Goal: Use online tool/utility: Utilize a website feature to perform a specific function

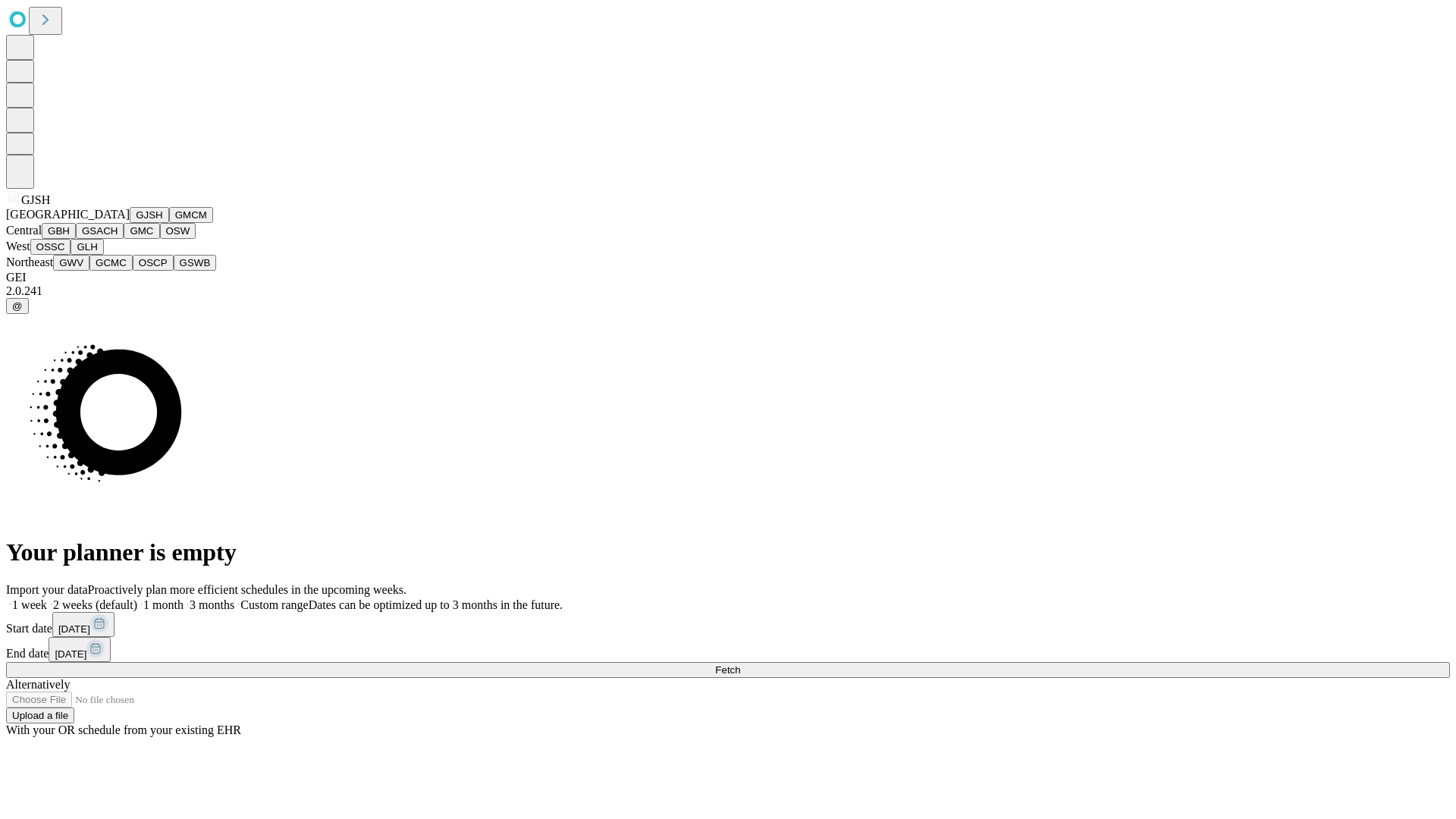
click at [130, 223] on button "GJSH" at bounding box center [149, 214] width 40 height 16
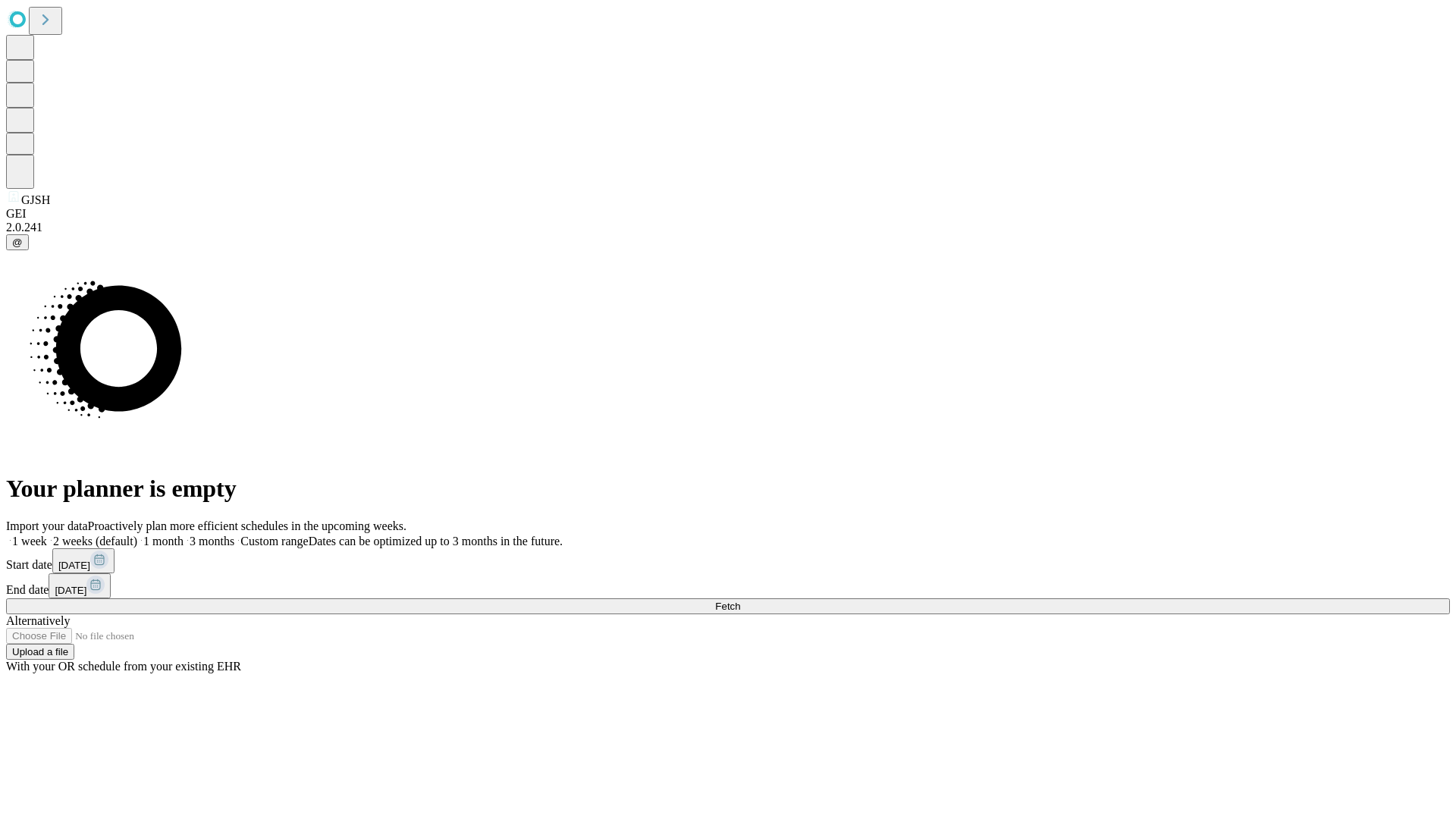
click at [47, 535] on label "1 week" at bounding box center [26, 541] width 41 height 13
click at [740, 601] on span "Fetch" at bounding box center [728, 606] width 25 height 11
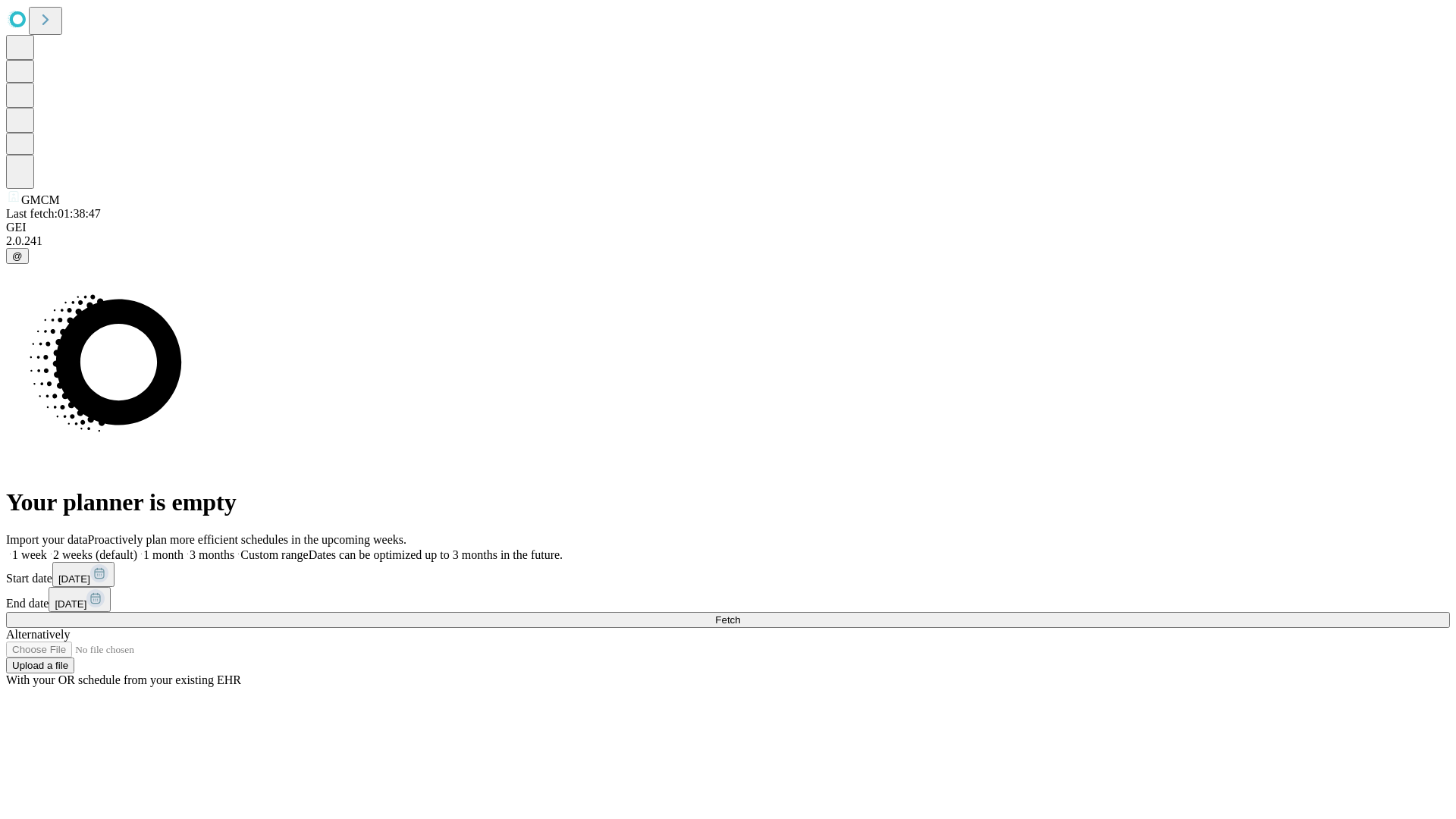
click at [740, 615] on span "Fetch" at bounding box center [728, 620] width 25 height 11
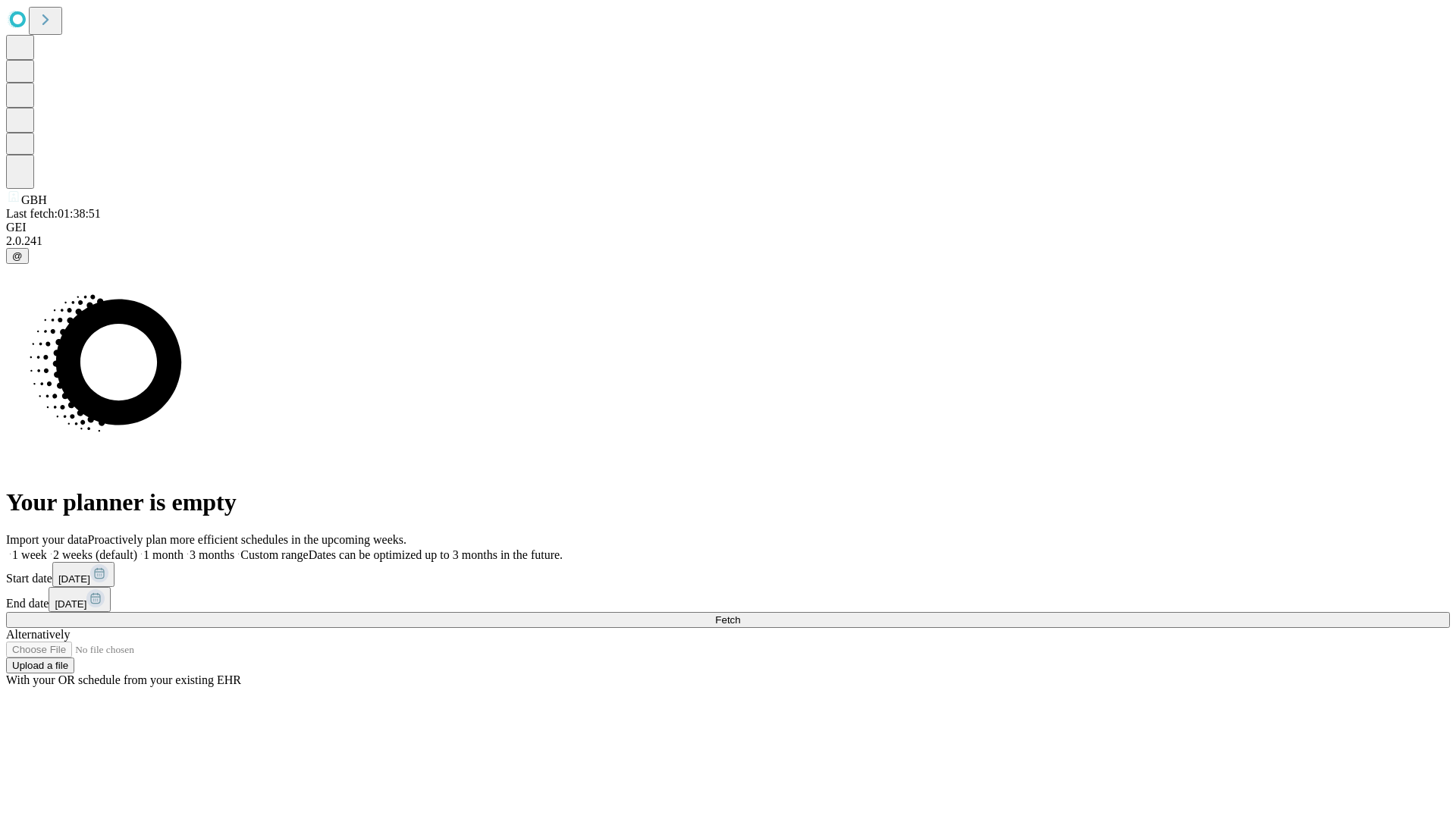
click at [47, 549] on label "1 week" at bounding box center [26, 554] width 41 height 13
click at [740, 615] on span "Fetch" at bounding box center [728, 620] width 25 height 11
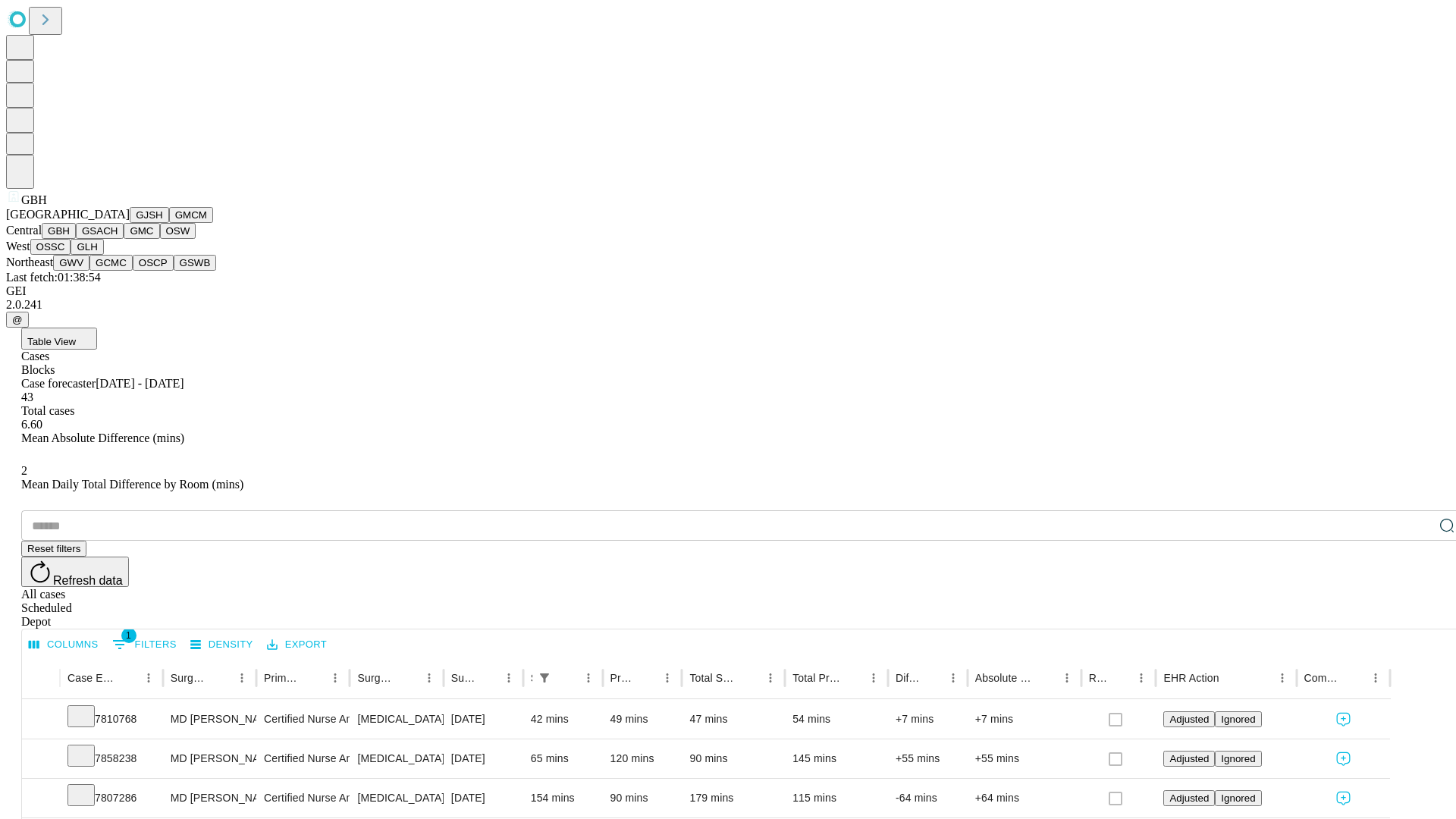
click at [118, 239] on button "GSACH" at bounding box center [99, 231] width 47 height 16
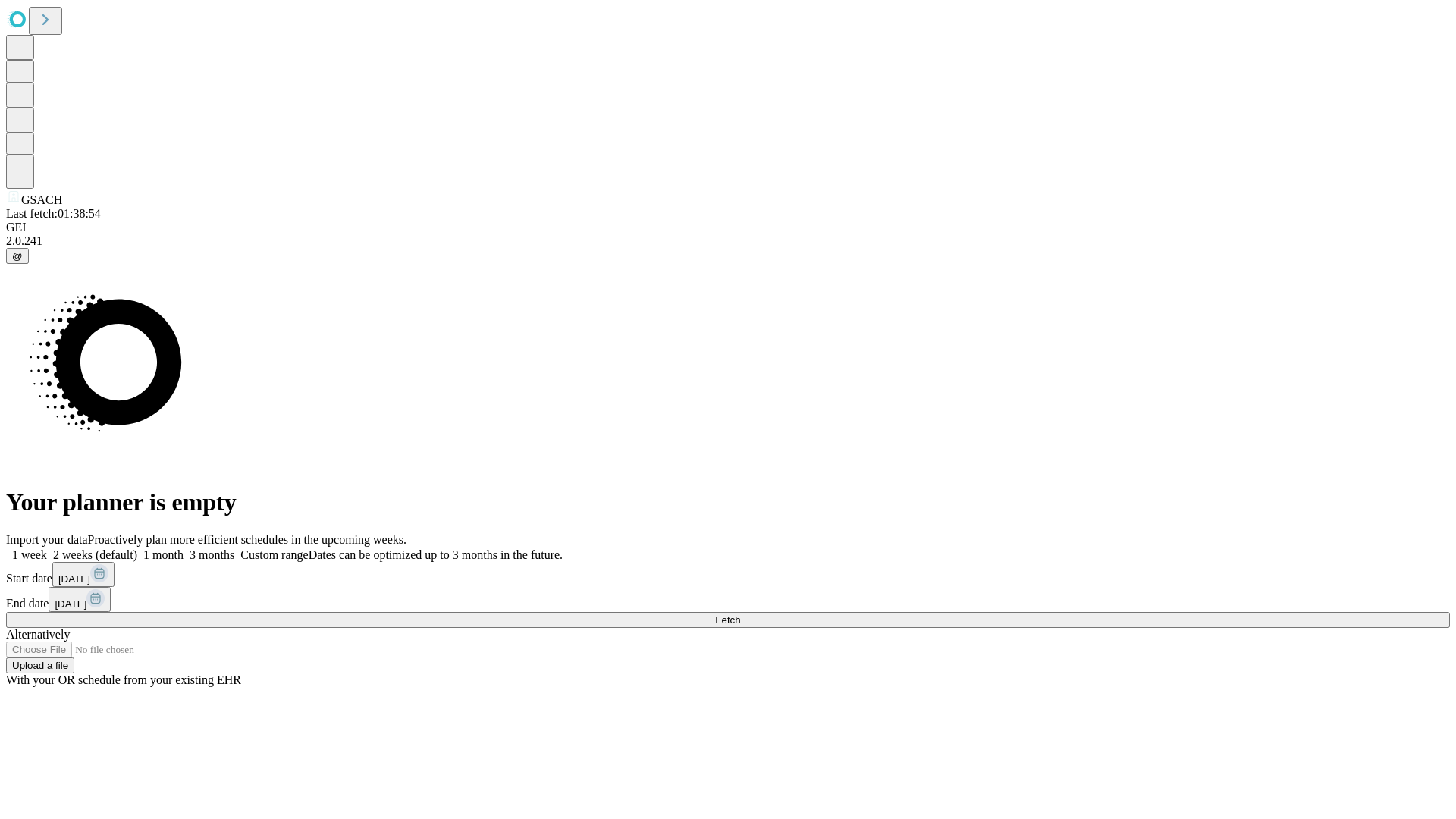
click at [47, 549] on label "1 week" at bounding box center [26, 554] width 41 height 13
click at [740, 615] on span "Fetch" at bounding box center [728, 620] width 25 height 11
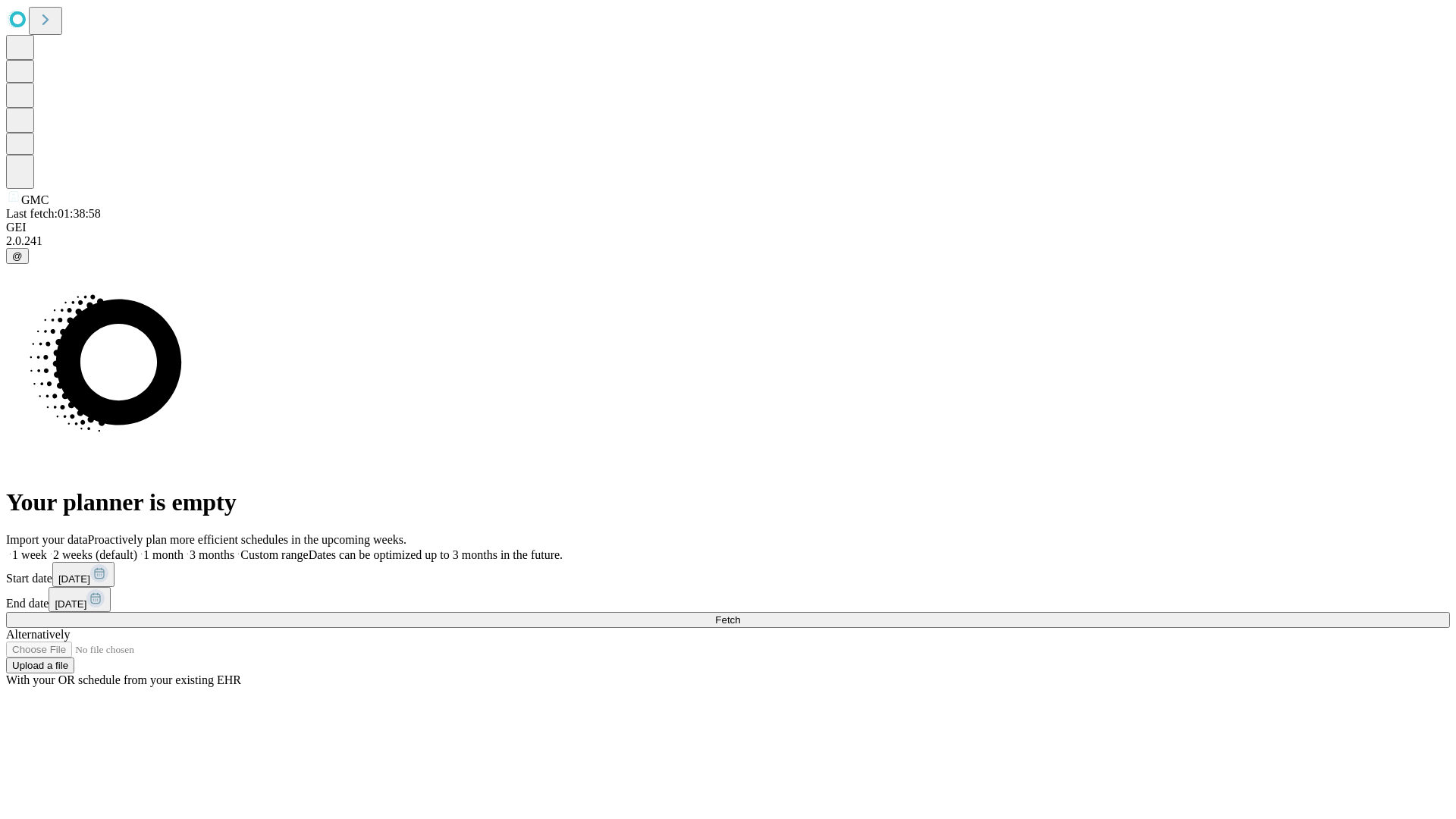
click at [47, 549] on label "1 week" at bounding box center [26, 554] width 41 height 13
click at [740, 615] on span "Fetch" at bounding box center [728, 620] width 25 height 11
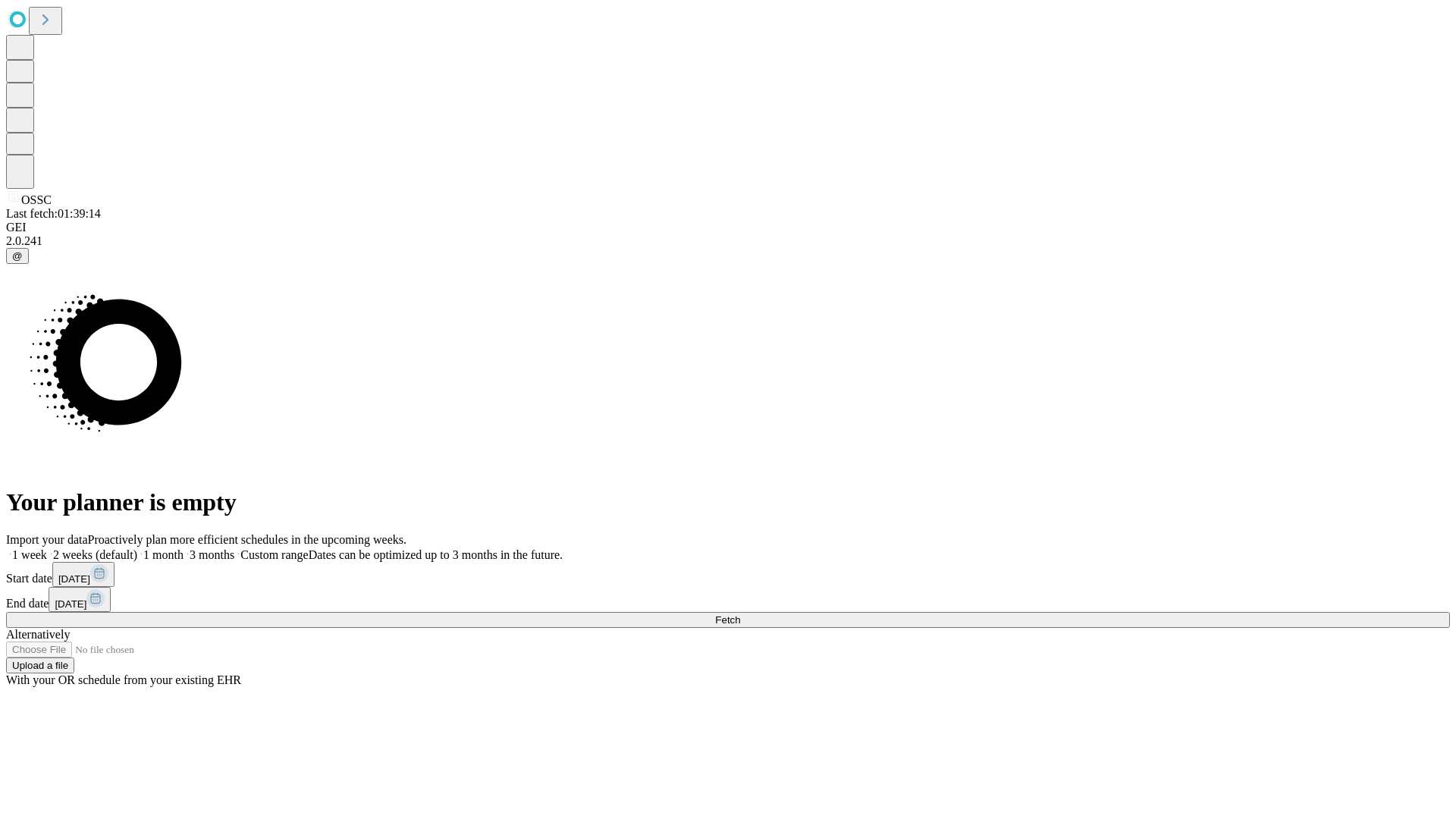
click at [47, 549] on label "1 week" at bounding box center [26, 554] width 41 height 13
click at [740, 615] on span "Fetch" at bounding box center [728, 620] width 25 height 11
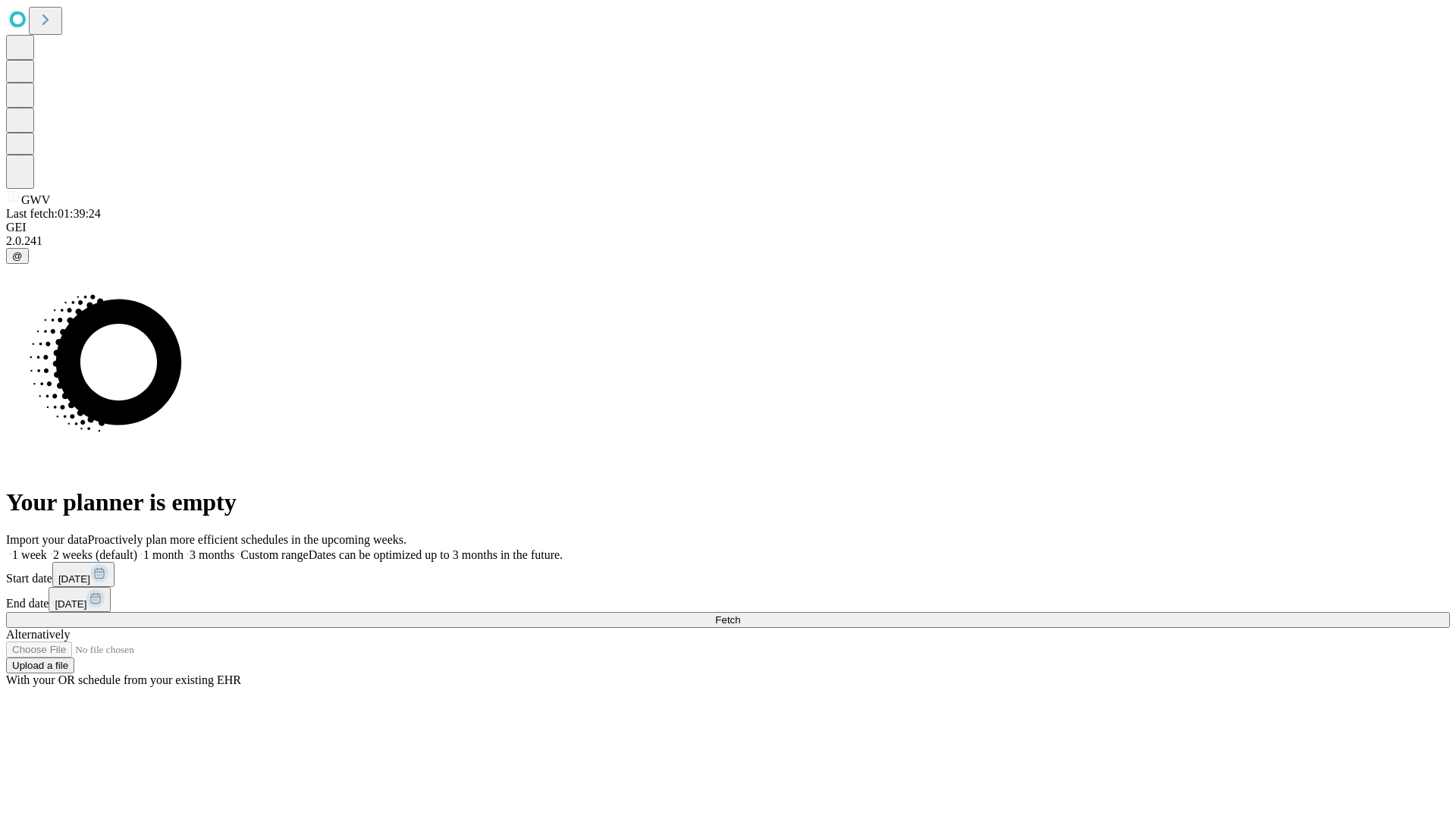
click at [47, 549] on label "1 week" at bounding box center [26, 554] width 41 height 13
click at [740, 615] on span "Fetch" at bounding box center [728, 620] width 25 height 11
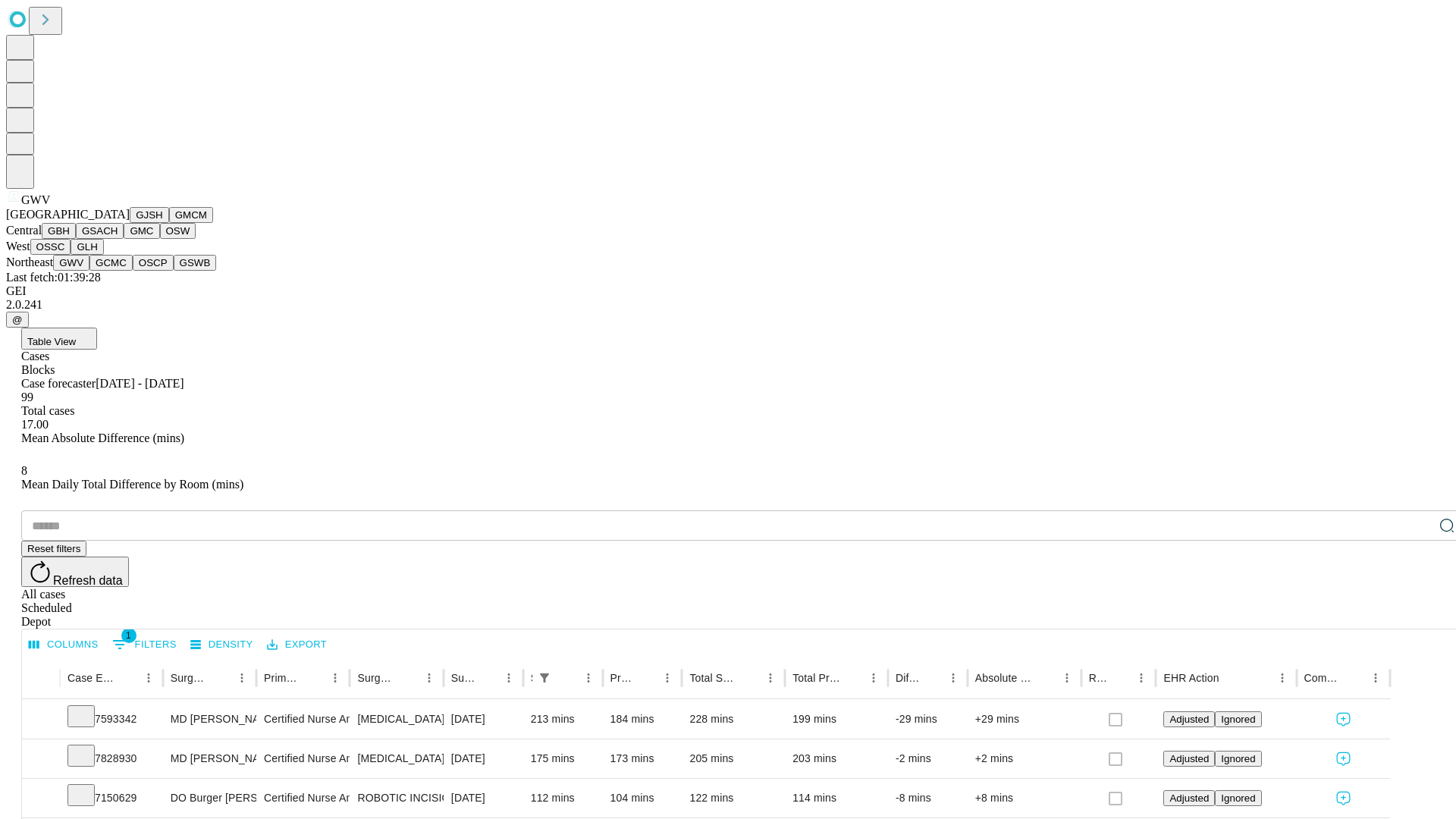
click at [118, 270] on button "GCMC" at bounding box center [111, 263] width 43 height 16
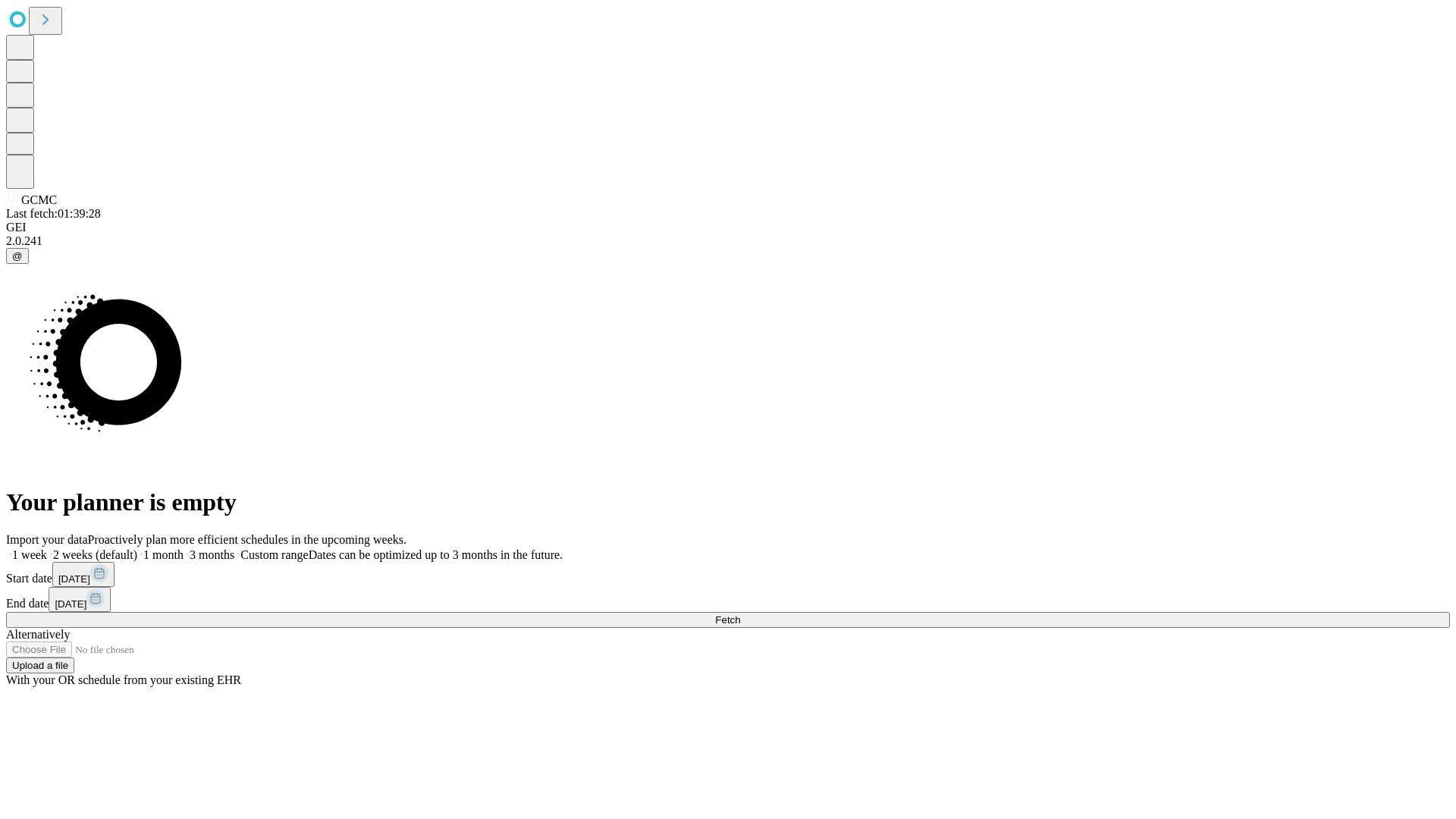
click at [47, 549] on label "1 week" at bounding box center [26, 554] width 41 height 13
click at [740, 615] on span "Fetch" at bounding box center [728, 620] width 25 height 11
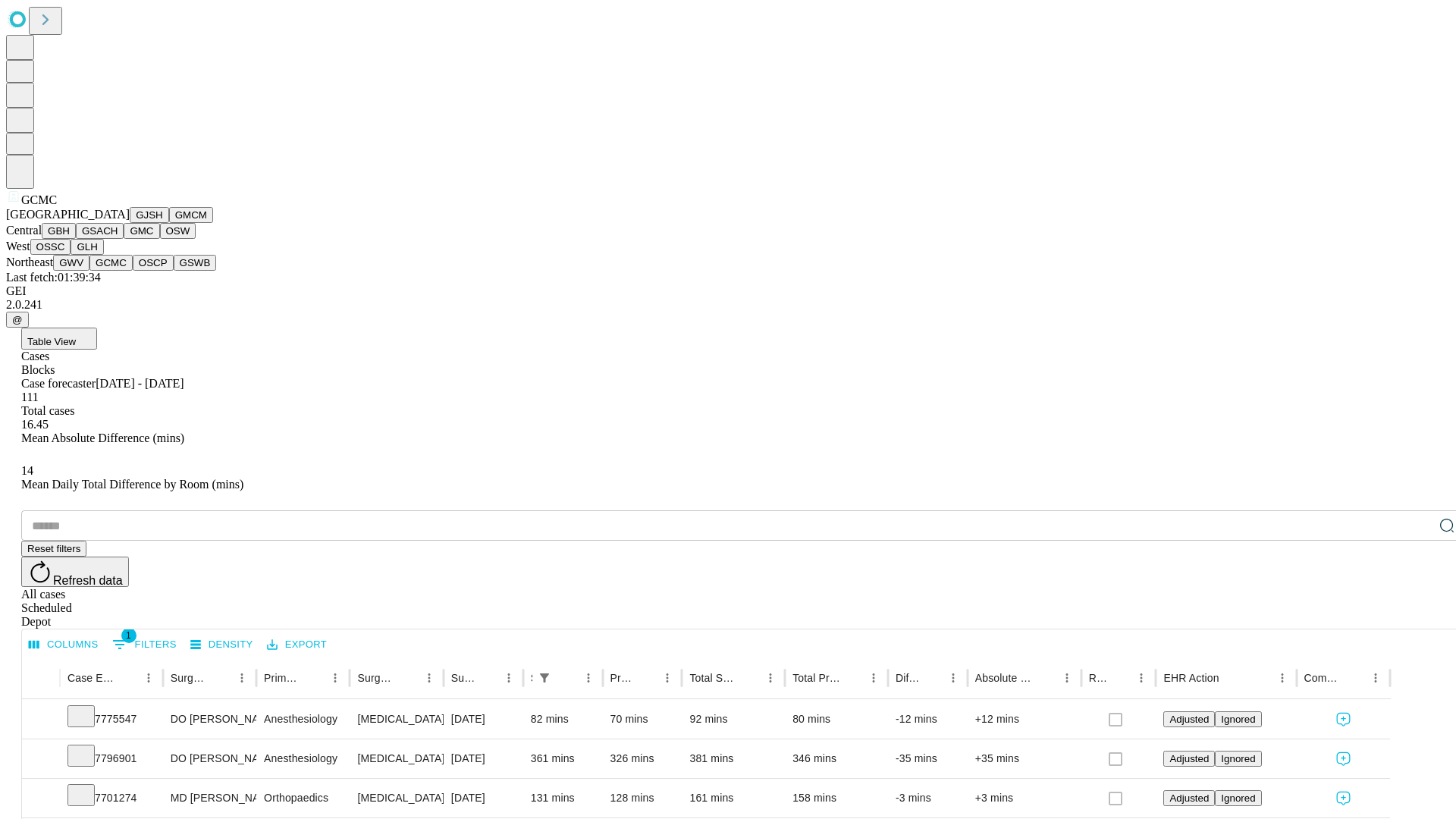
click at [133, 270] on button "OSCP" at bounding box center [153, 263] width 41 height 16
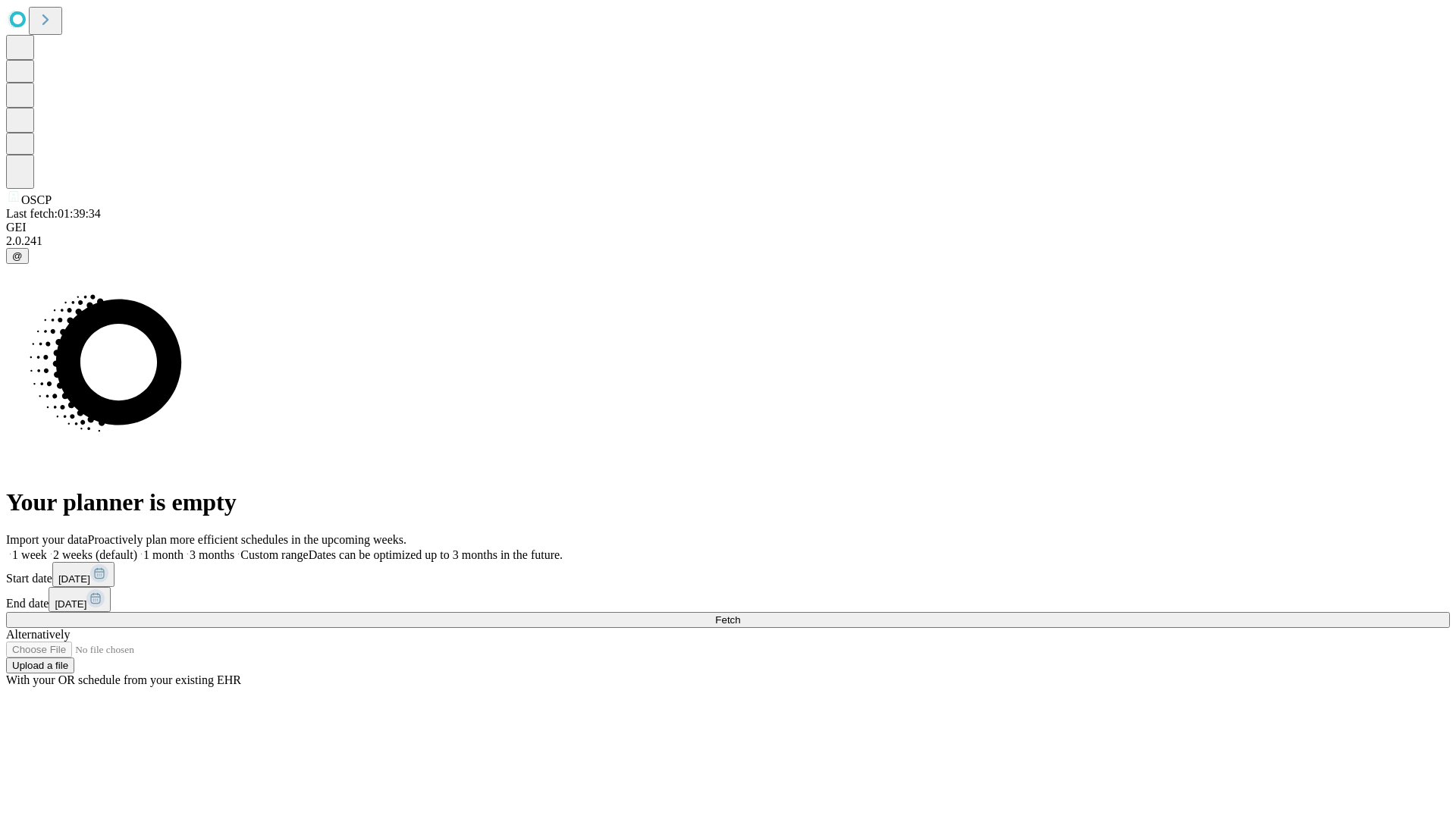
click at [47, 549] on label "1 week" at bounding box center [26, 554] width 41 height 13
click at [740, 615] on span "Fetch" at bounding box center [728, 620] width 25 height 11
